Goal: Find specific page/section: Find specific page/section

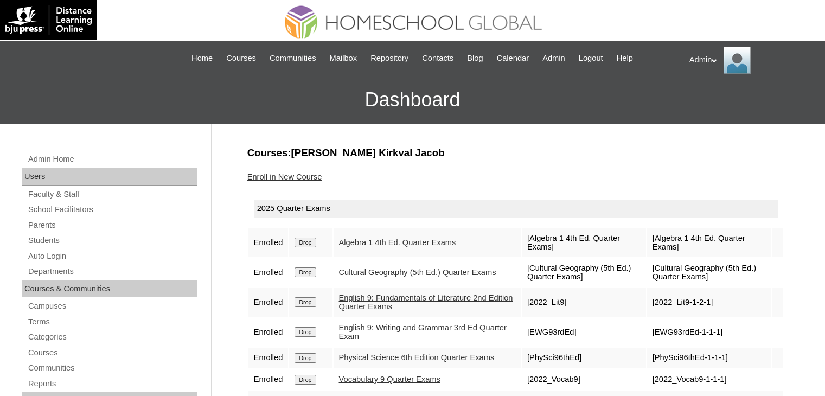
click at [50, 240] on link "Students" at bounding box center [112, 241] width 170 height 14
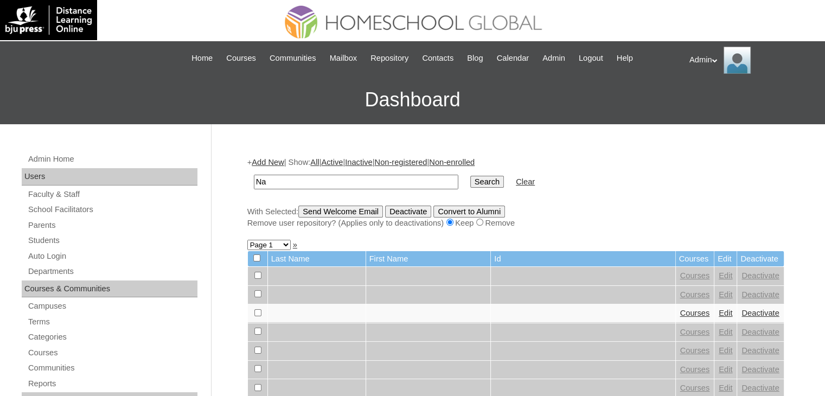
type input "N"
type input "[PERSON_NAME]"
click at [470, 180] on input "Search" at bounding box center [487, 182] width 34 height 12
